Goal: Check status: Check status

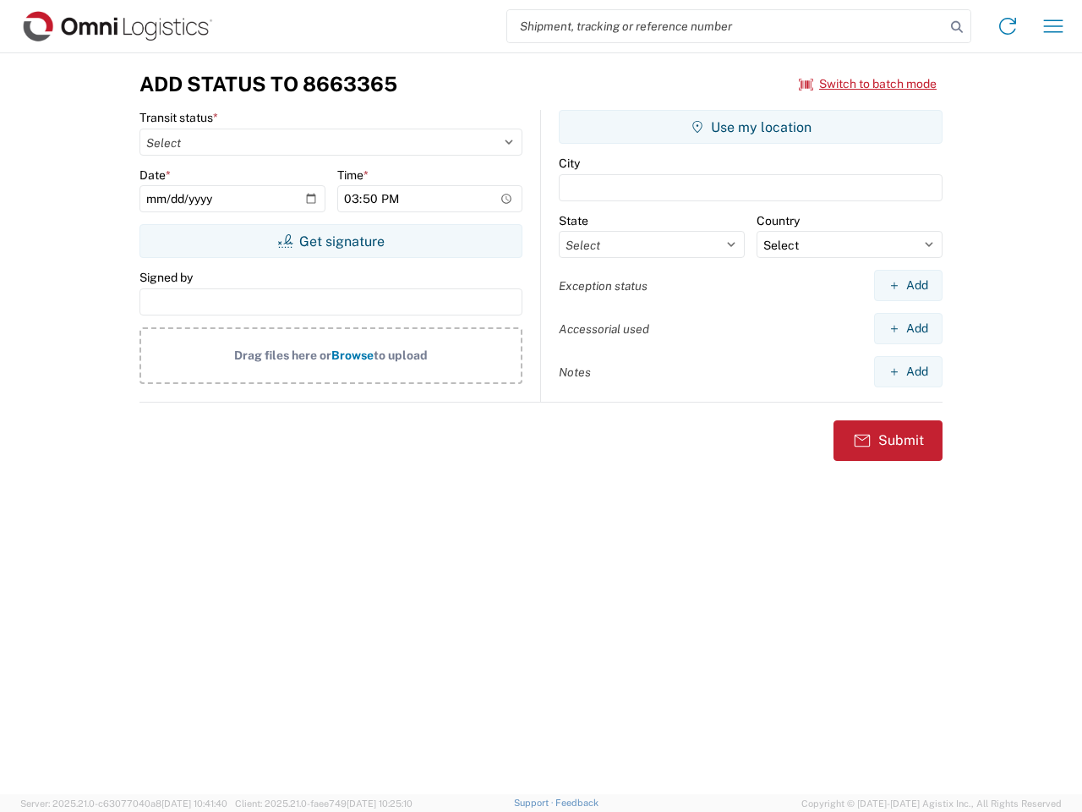
click at [726, 26] on input "search" at bounding box center [726, 26] width 438 height 32
click at [957, 27] on icon at bounding box center [957, 27] width 24 height 24
click at [1008, 26] on icon at bounding box center [1007, 26] width 27 height 27
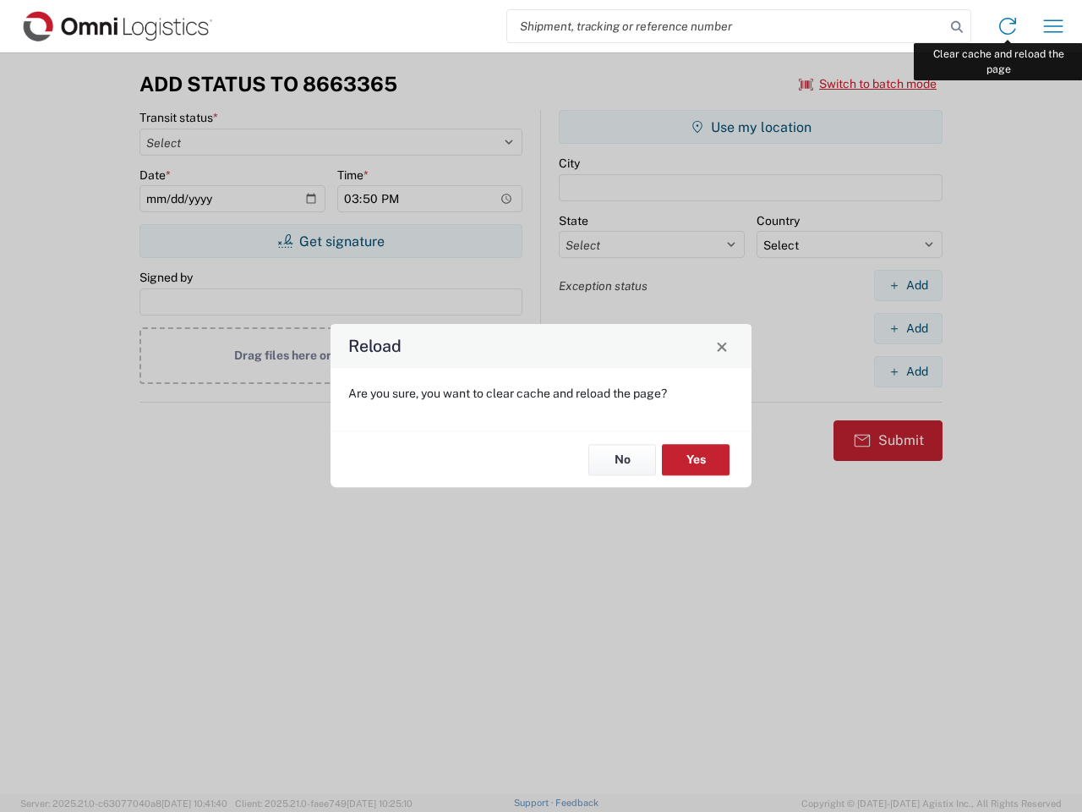
click at [1053, 26] on div "Reload Are you sure, you want to clear cache and reload the page? No Yes" at bounding box center [541, 406] width 1082 height 812
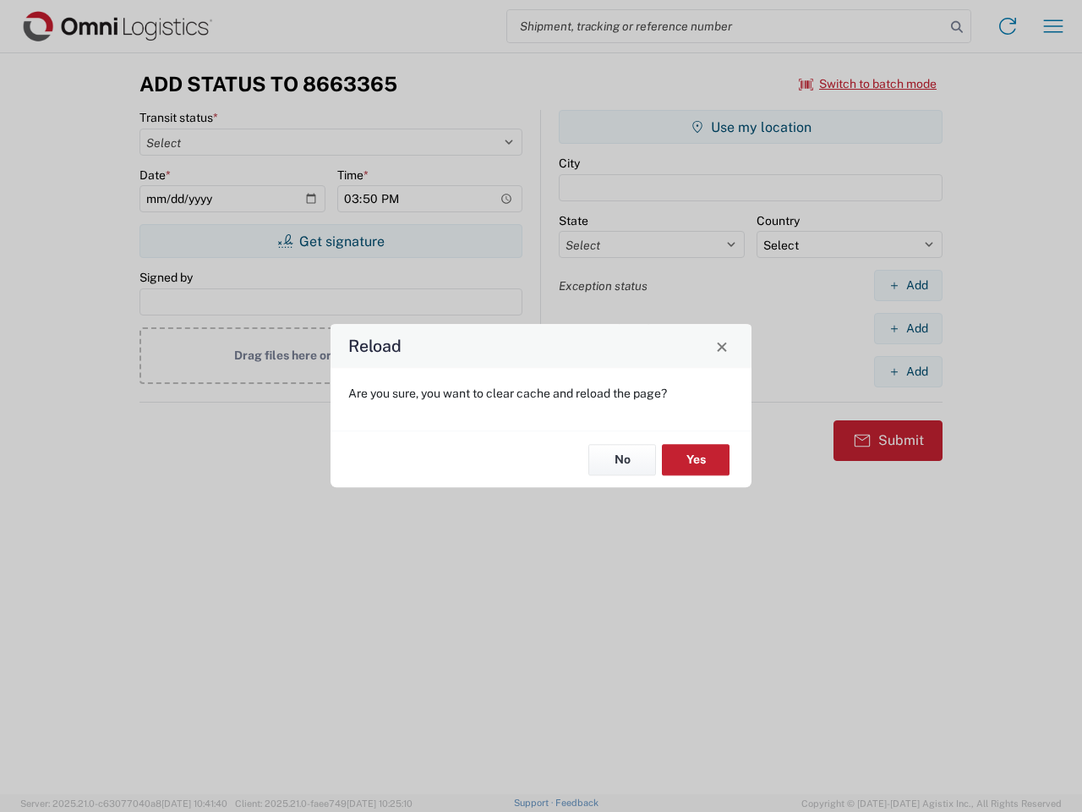
click at [868, 84] on div "Reload Are you sure, you want to clear cache and reload the page? No Yes" at bounding box center [541, 406] width 1082 height 812
click at [331, 241] on div "Reload Are you sure, you want to clear cache and reload the page? No Yes" at bounding box center [541, 406] width 1082 height 812
click at [751, 127] on div "Reload Are you sure, you want to clear cache and reload the page? No Yes" at bounding box center [541, 406] width 1082 height 812
click at [908, 285] on div "Reload Are you sure, you want to clear cache and reload the page? No Yes" at bounding box center [541, 406] width 1082 height 812
click at [908, 328] on div "Reload Are you sure, you want to clear cache and reload the page? No Yes" at bounding box center [541, 406] width 1082 height 812
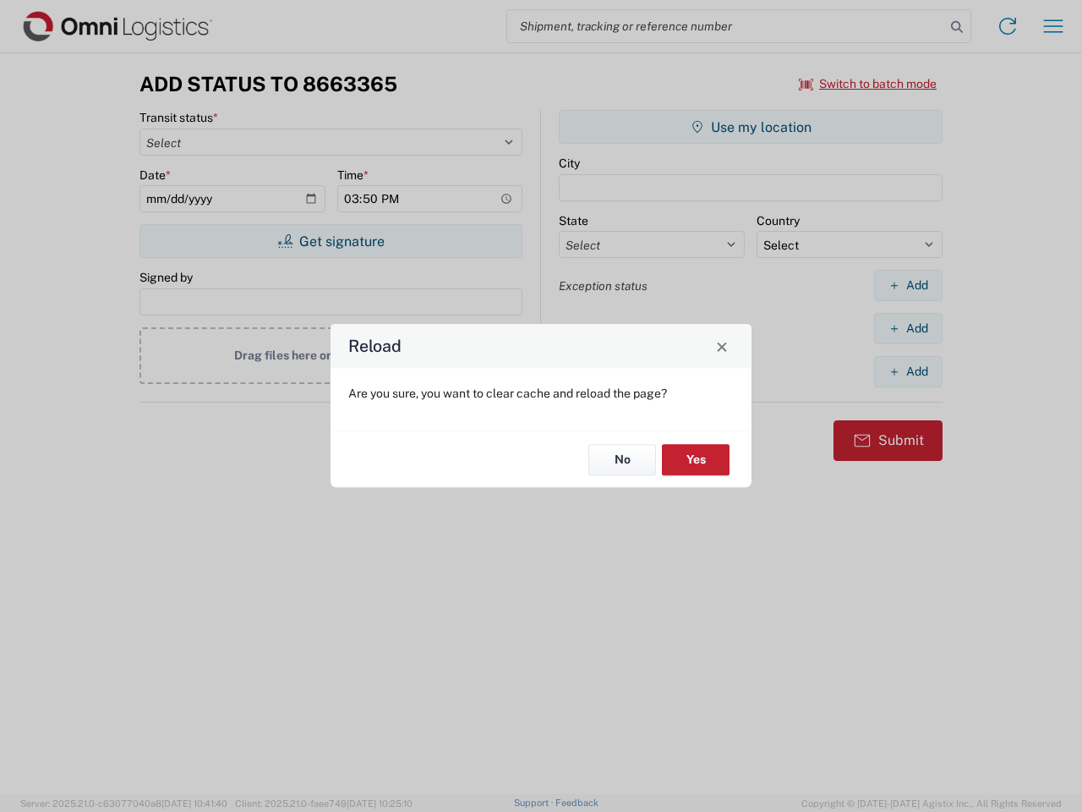
click at [908, 371] on div "Reload Are you sure, you want to clear cache and reload the page? No Yes" at bounding box center [541, 406] width 1082 height 812
